Goal: Navigation & Orientation: Find specific page/section

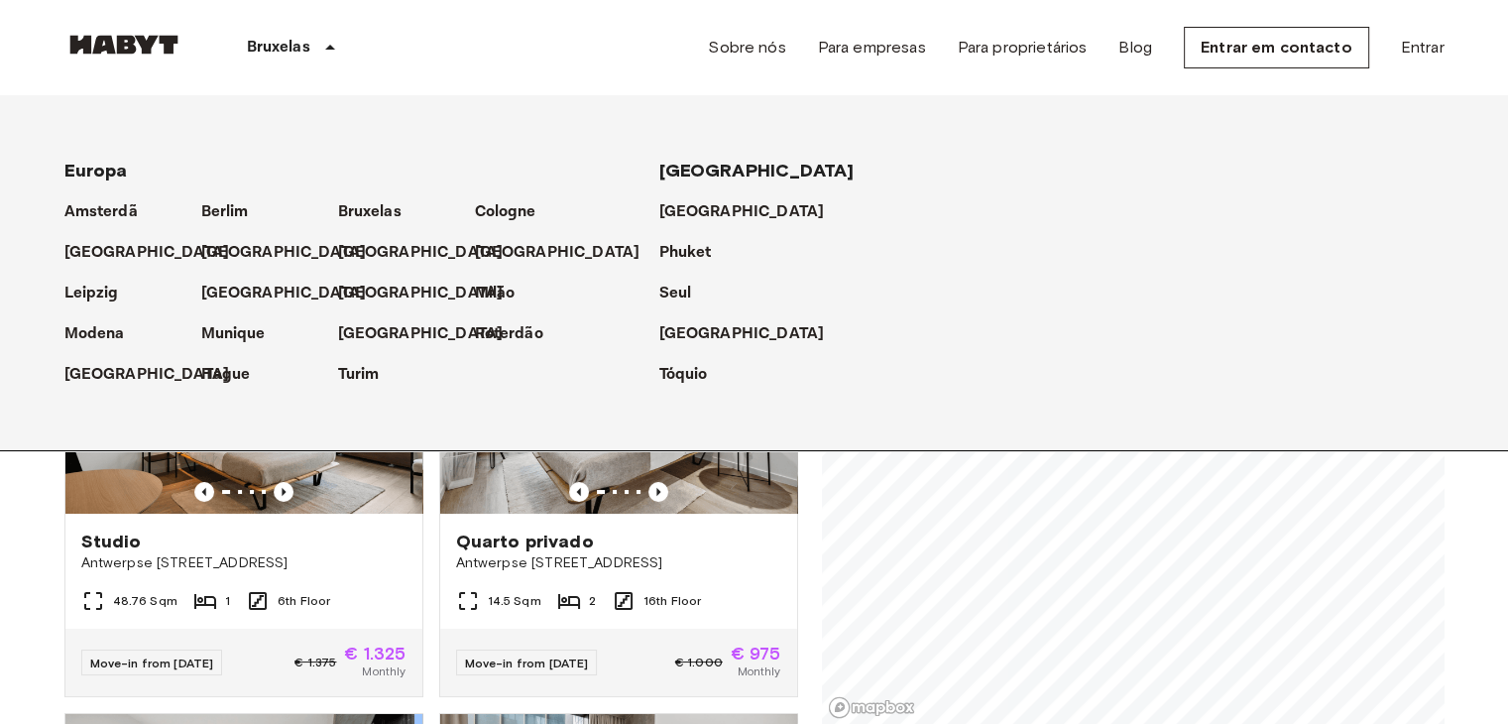
scroll to position [2243, 0]
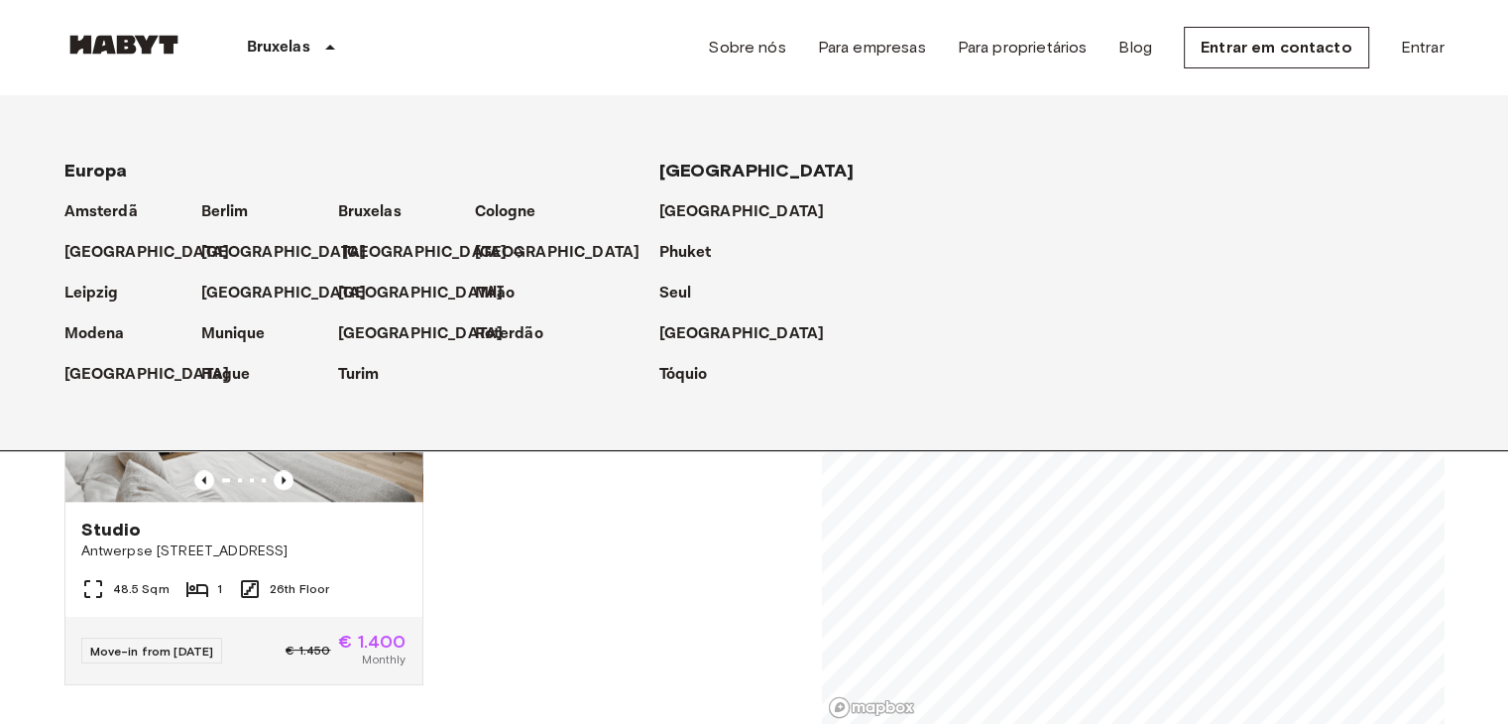
click at [365, 255] on p "[GEOGRAPHIC_DATA]" at bounding box center [425, 253] width 166 height 24
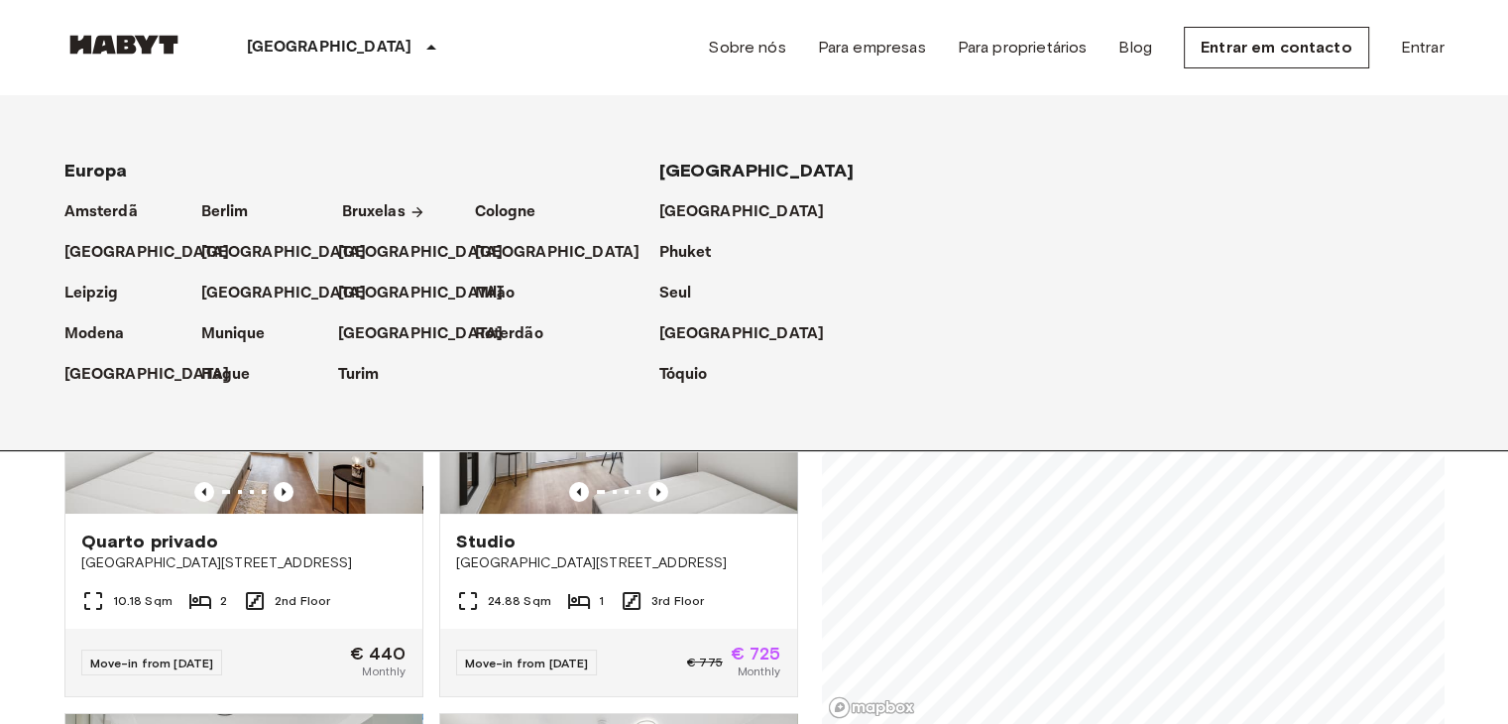
click at [342, 200] on p "Bruxelas" at bounding box center [373, 212] width 63 height 24
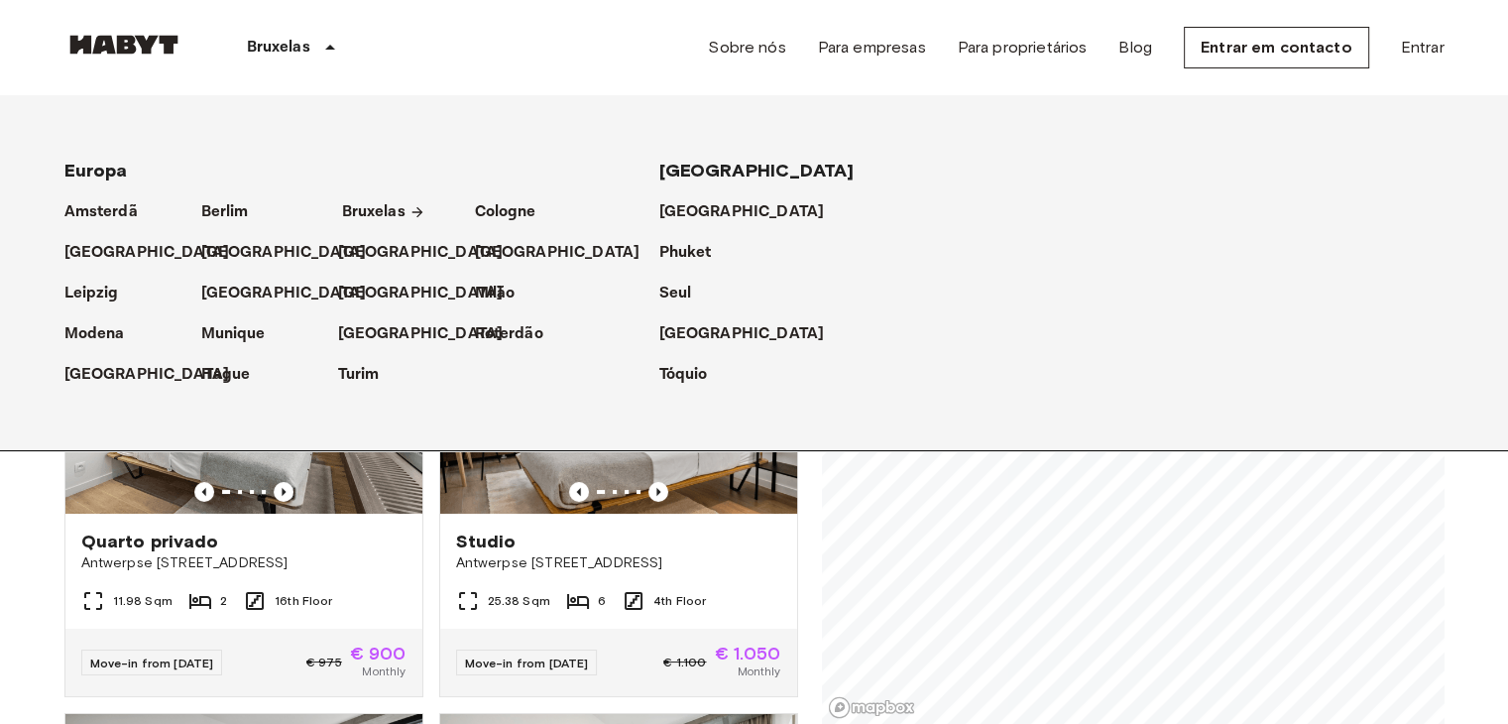
click at [400, 217] on p "Bruxelas" at bounding box center [373, 212] width 63 height 24
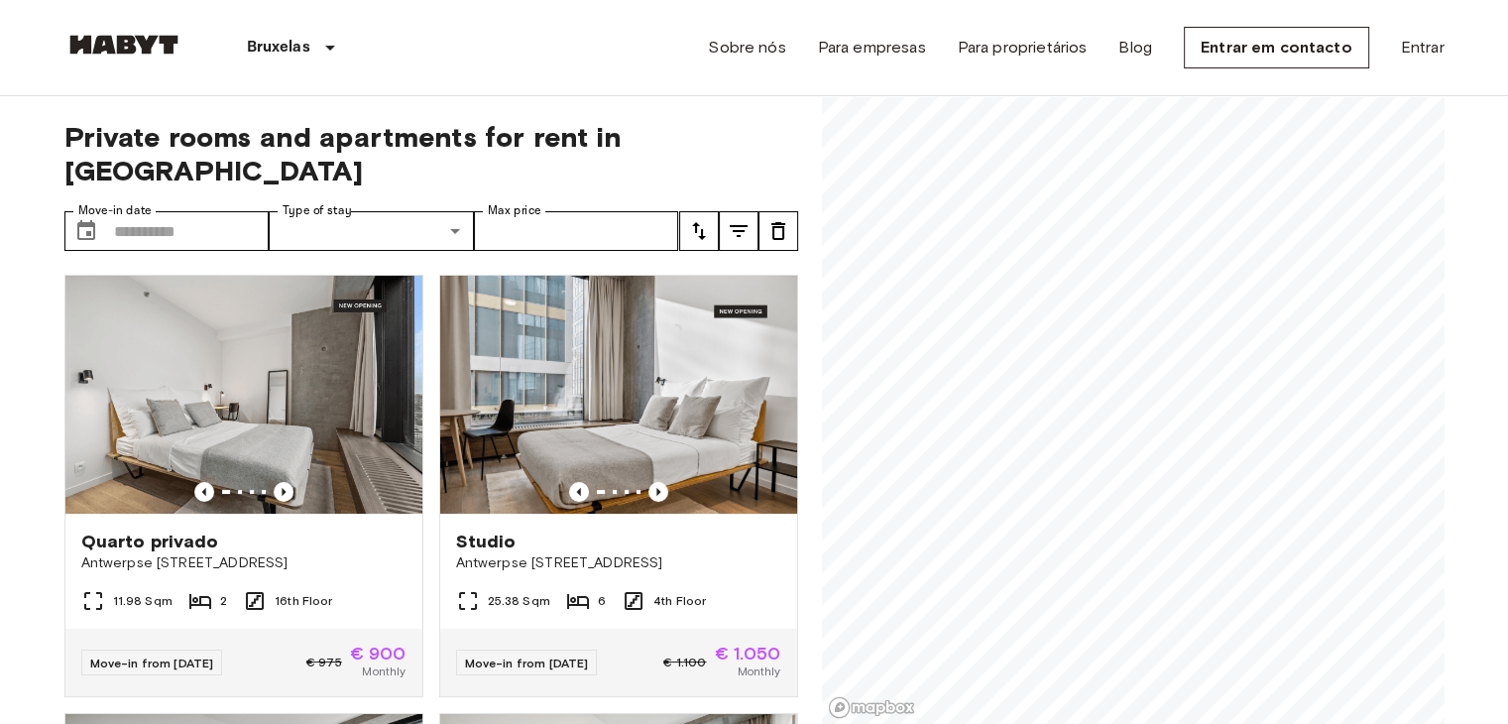
click at [167, 33] on div "Bruxelas Europa Amsterdã Berlim Bruxelas Cologne Düsseldorf Frankfurt Graz Hamb…" at bounding box center [234, 47] width 341 height 95
click at [167, 39] on img at bounding box center [123, 45] width 119 height 20
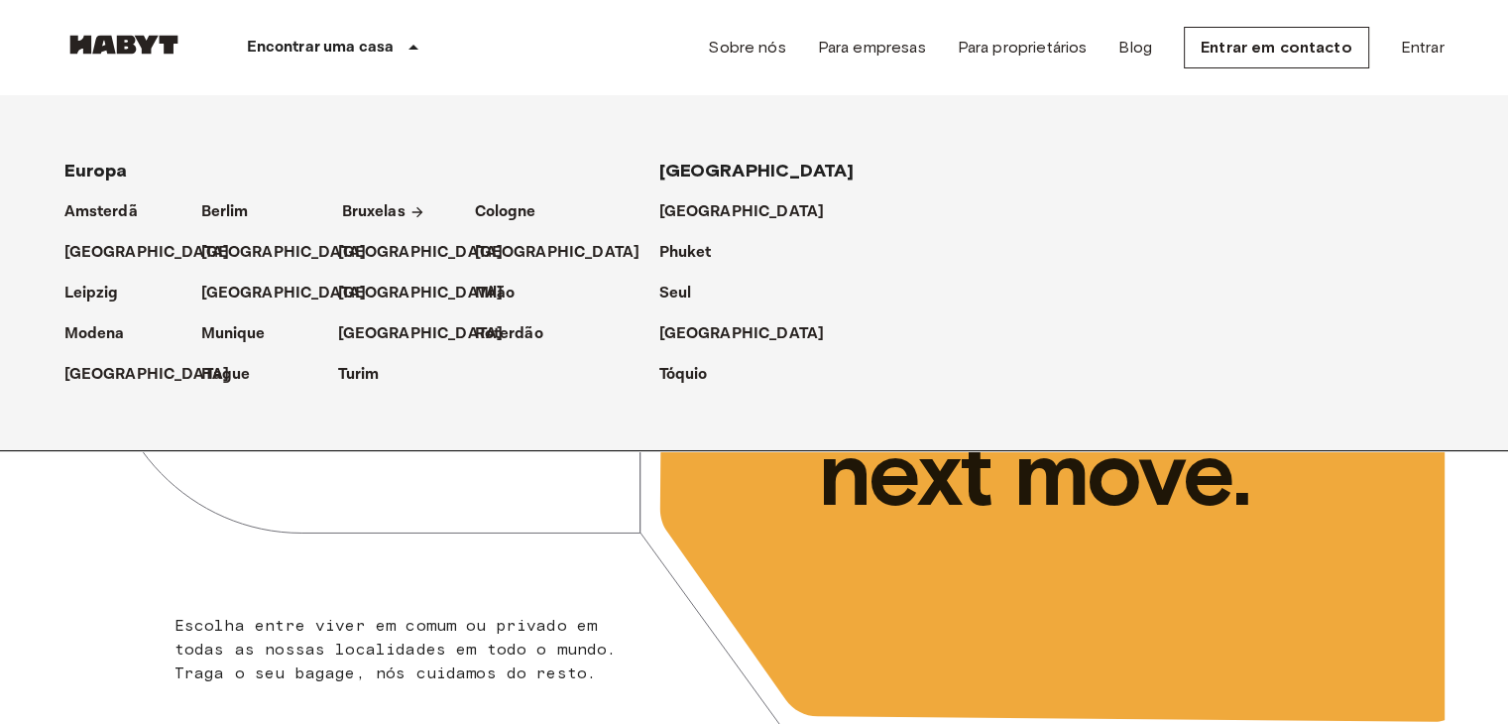
click at [381, 206] on p "Bruxelas" at bounding box center [373, 212] width 63 height 24
